Goal: Transaction & Acquisition: Purchase product/service

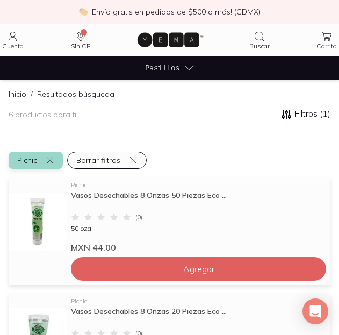
click at [49, 165] on button "Picnic" at bounding box center [36, 160] width 54 height 17
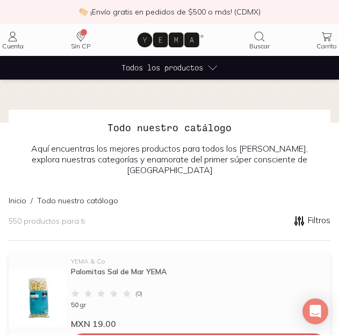
click at [52, 216] on p "550 productos para ti" at bounding box center [47, 221] width 76 height 10
click at [55, 216] on p "550 productos para ti" at bounding box center [47, 221] width 76 height 10
click at [302, 215] on icon at bounding box center [299, 221] width 13 height 13
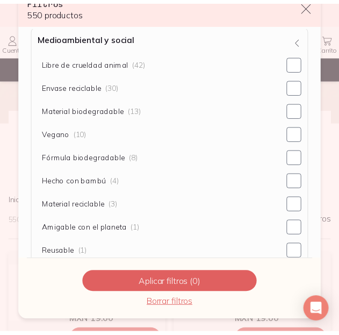
scroll to position [1028, 0]
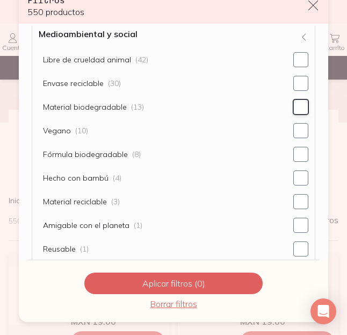
click at [295, 109] on input "Material biodegradable (13)" at bounding box center [301, 107] width 15 height 15
checkbox input "false"
click at [294, 206] on input "Material reciclable (3)" at bounding box center [301, 201] width 15 height 15
checkbox input "true"
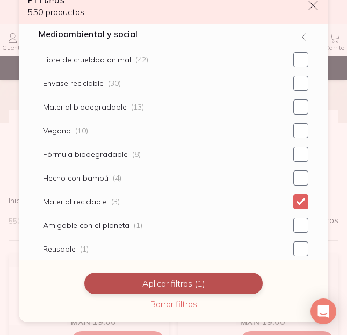
click at [179, 281] on button "Aplicar filtros (1)" at bounding box center [173, 284] width 179 height 22
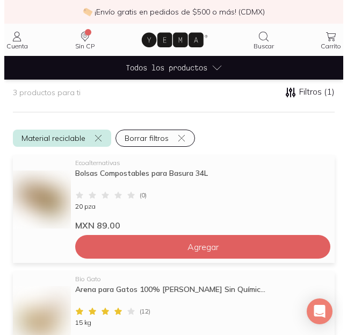
scroll to position [136, 0]
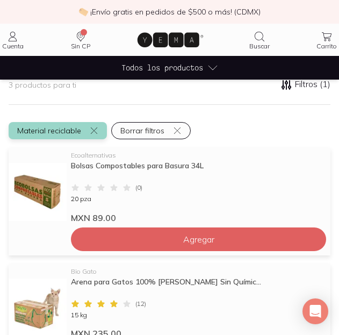
click at [89, 126] on button "Material reciclable" at bounding box center [58, 130] width 98 height 17
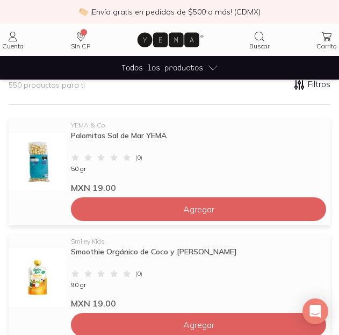
click at [265, 41] on icon "Buscar" at bounding box center [260, 37] width 10 height 10
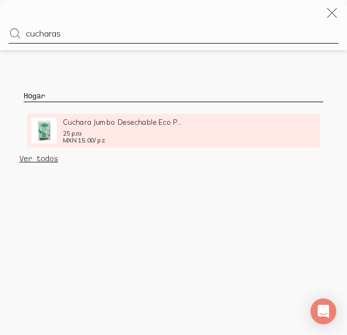
type input "cucharas"
click at [66, 132] on span "25 pza" at bounding box center [72, 133] width 19 height 8
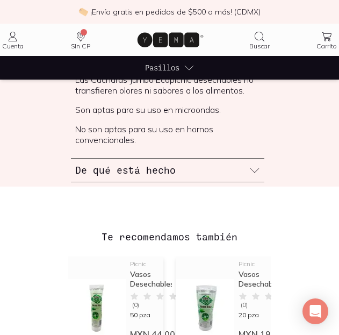
scroll to position [597, 0]
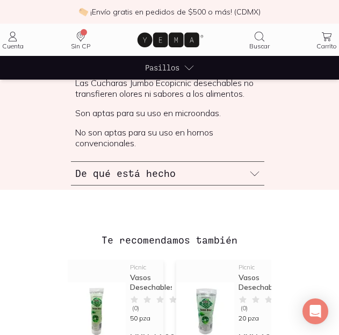
click at [260, 179] on icon at bounding box center [255, 173] width 11 height 11
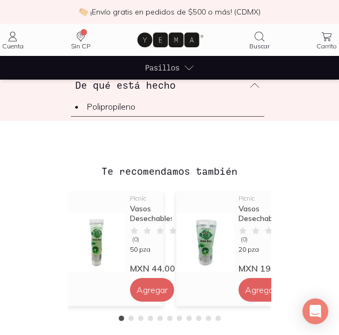
click at [265, 96] on div "De qué está hecho" at bounding box center [168, 85] width 194 height 23
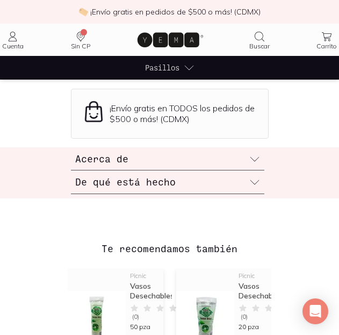
scroll to position [479, 0]
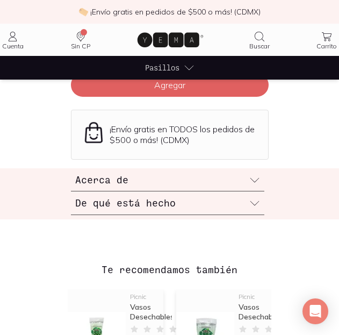
click at [238, 191] on div "Acerca de" at bounding box center [168, 179] width 194 height 23
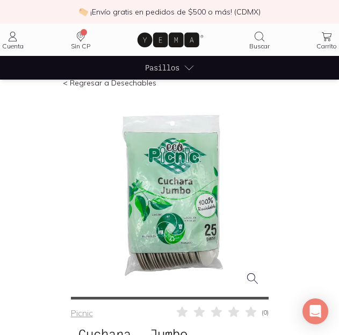
scroll to position [0, 0]
